Goal: Find specific page/section: Find specific page/section

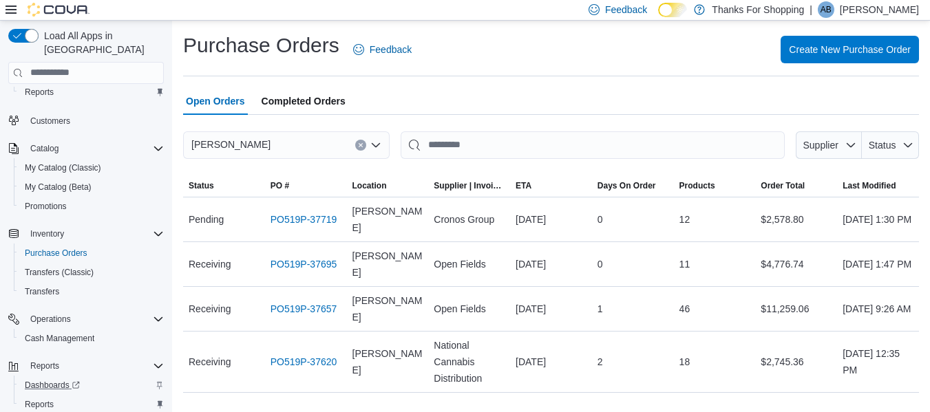
scroll to position [54, 0]
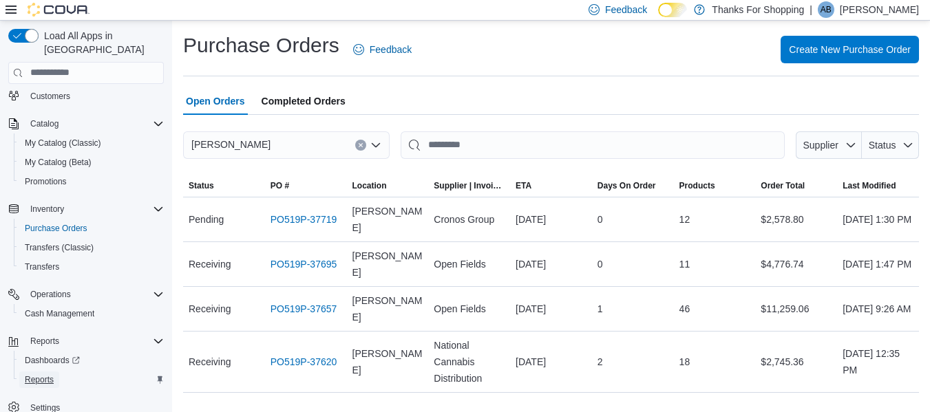
click at [48, 375] on span "Reports" at bounding box center [39, 380] width 29 height 11
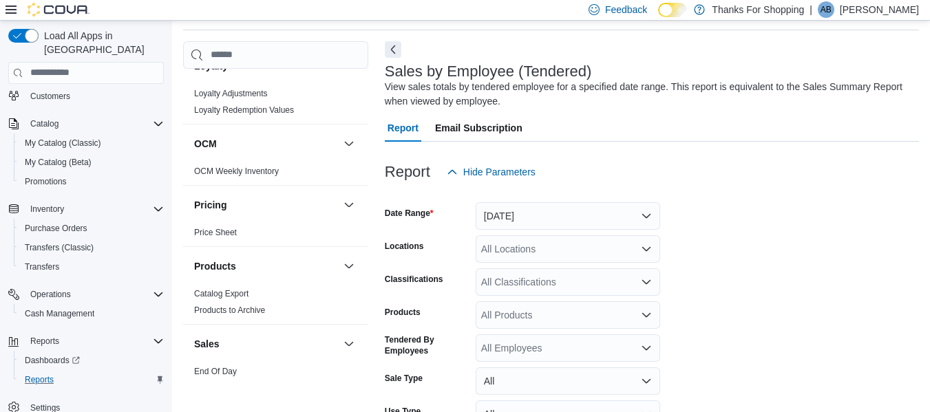
scroll to position [689, 0]
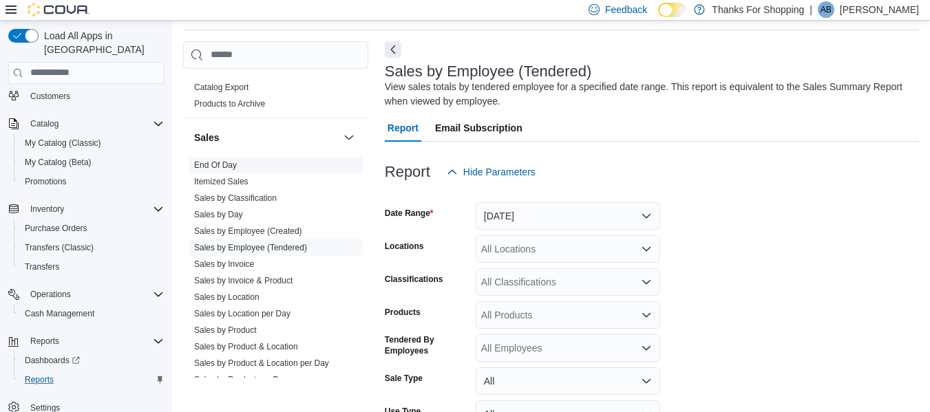
click at [212, 163] on link "End Of Day" at bounding box center [215, 165] width 43 height 10
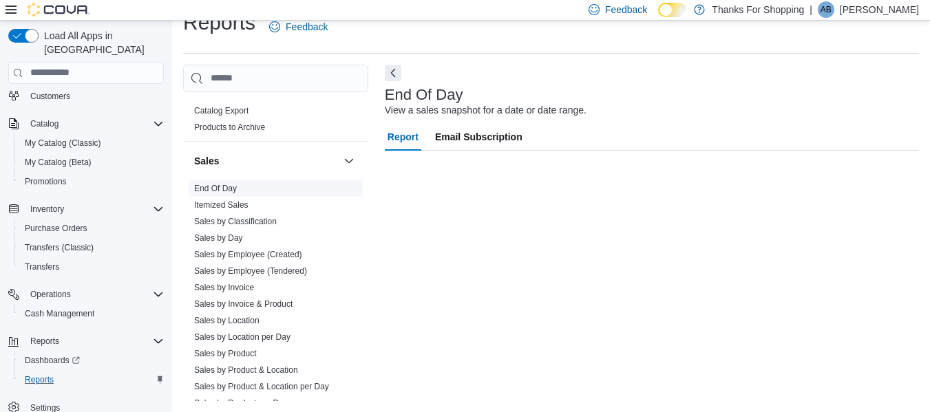
scroll to position [23, 0]
